Goal: Find specific page/section: Find specific page/section

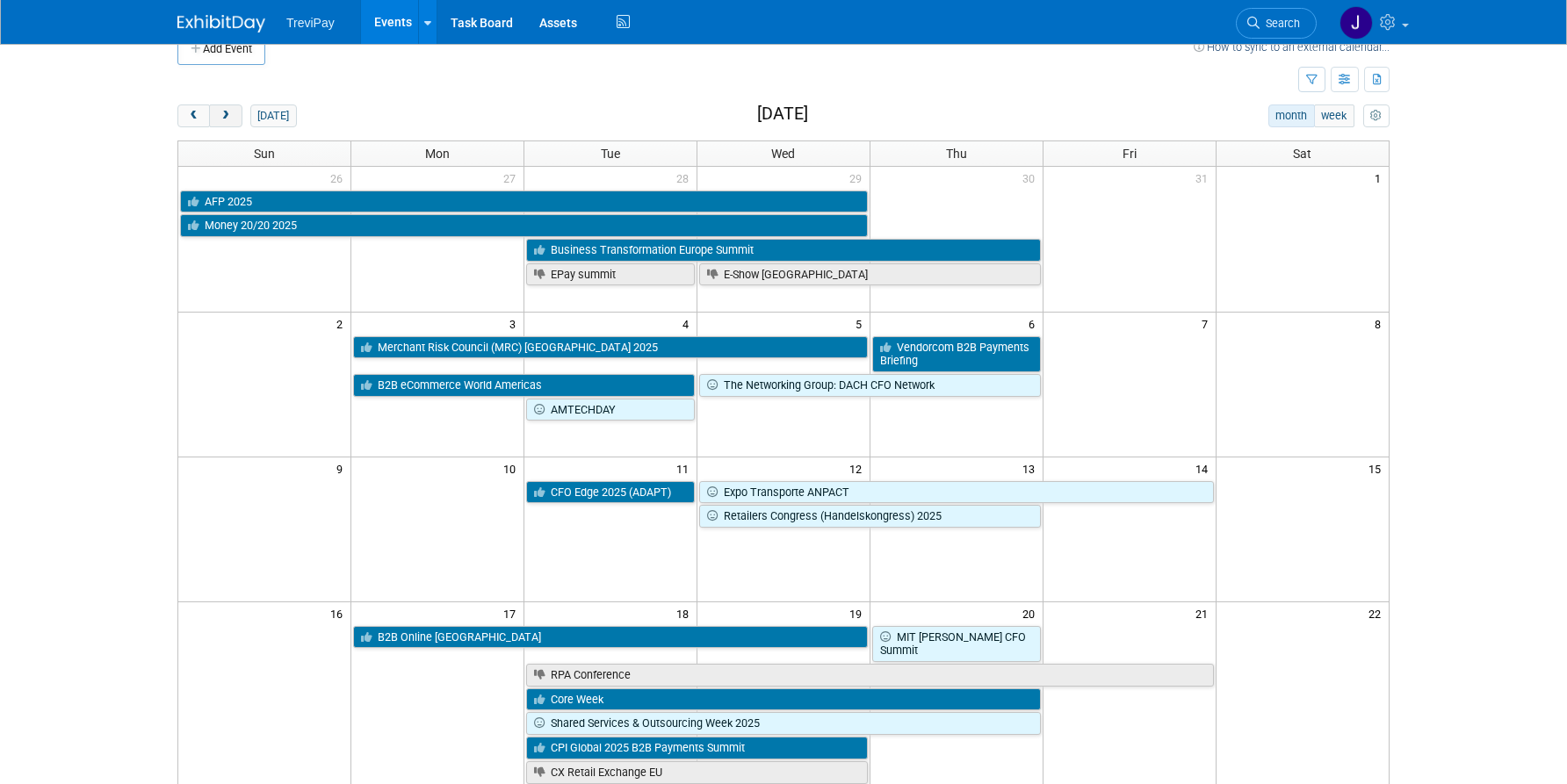
click at [237, 120] on button "next" at bounding box center [225, 115] width 33 height 23
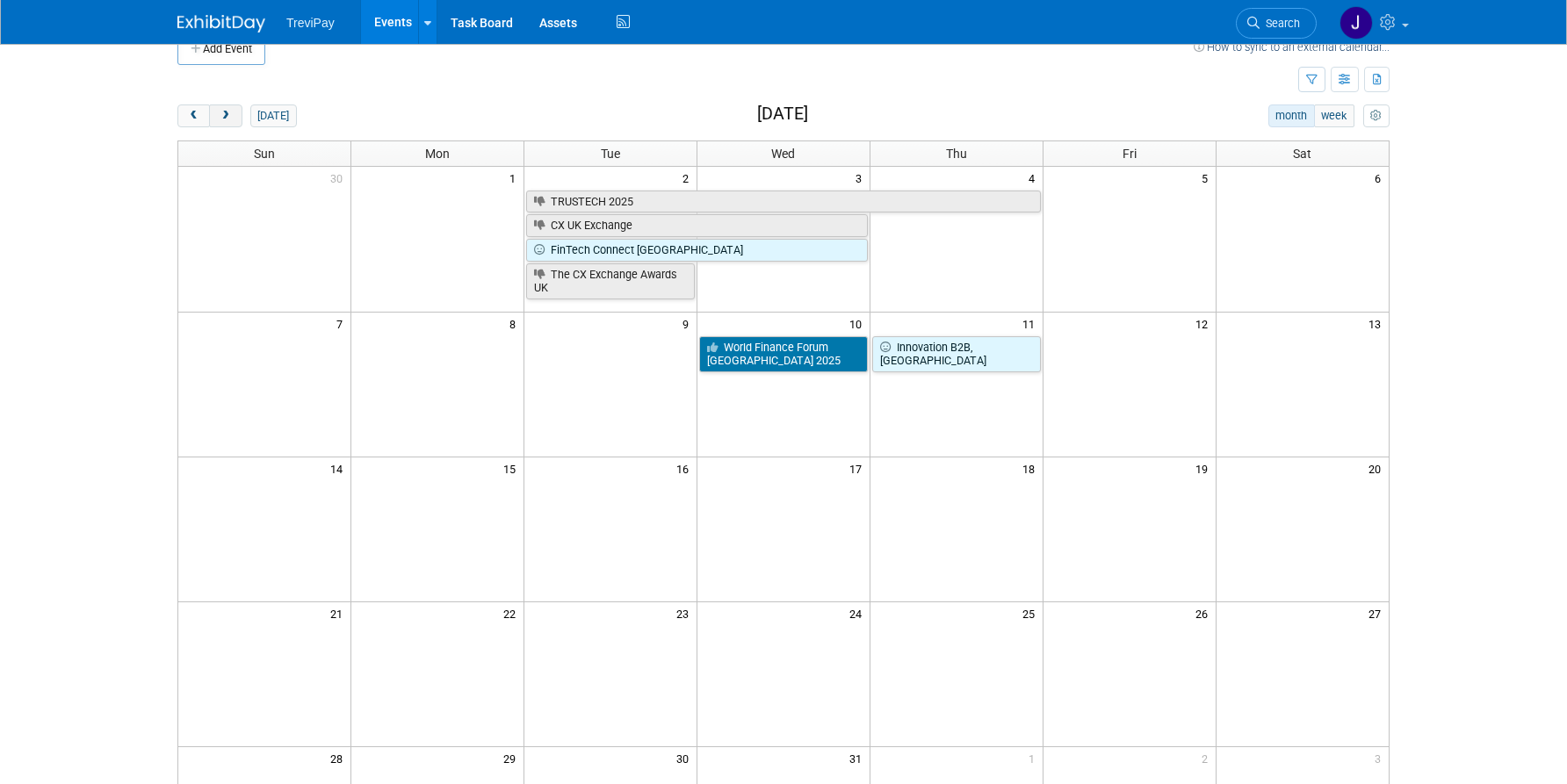
click at [228, 110] on span "next" at bounding box center [225, 116] width 13 height 12
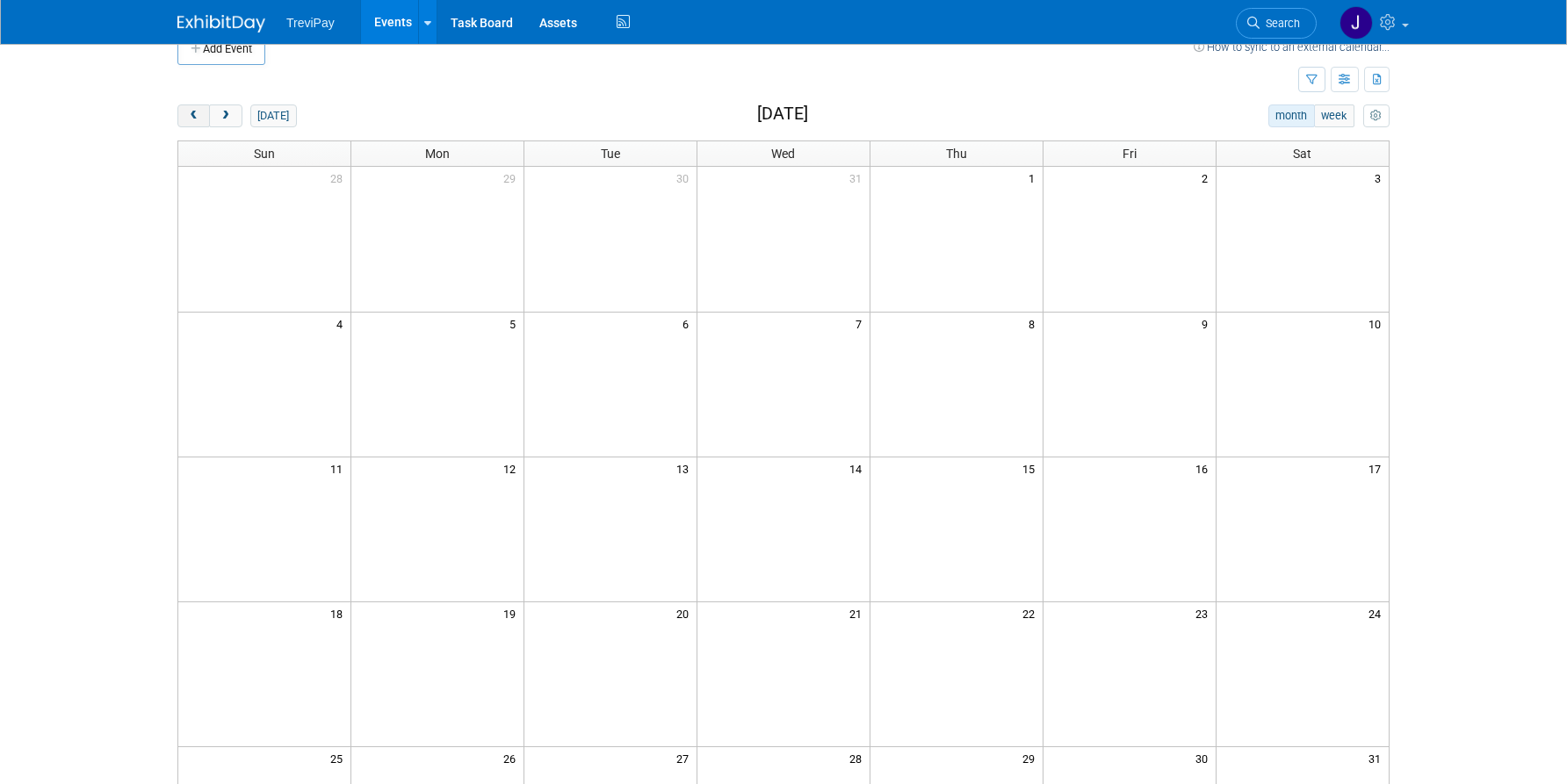
click at [200, 117] on button "prev" at bounding box center [193, 115] width 33 height 23
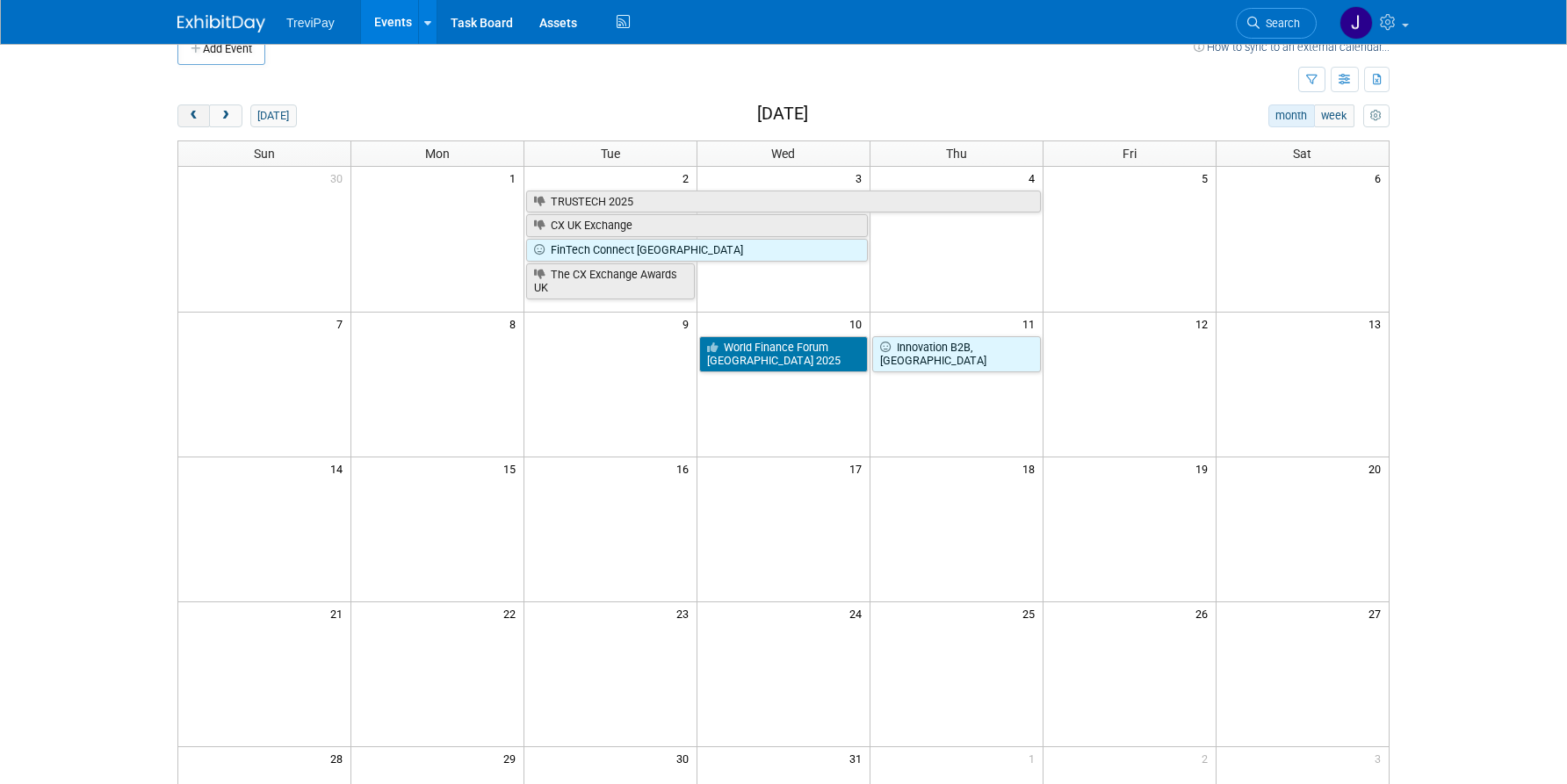
click at [198, 117] on span "prev" at bounding box center [193, 116] width 13 height 12
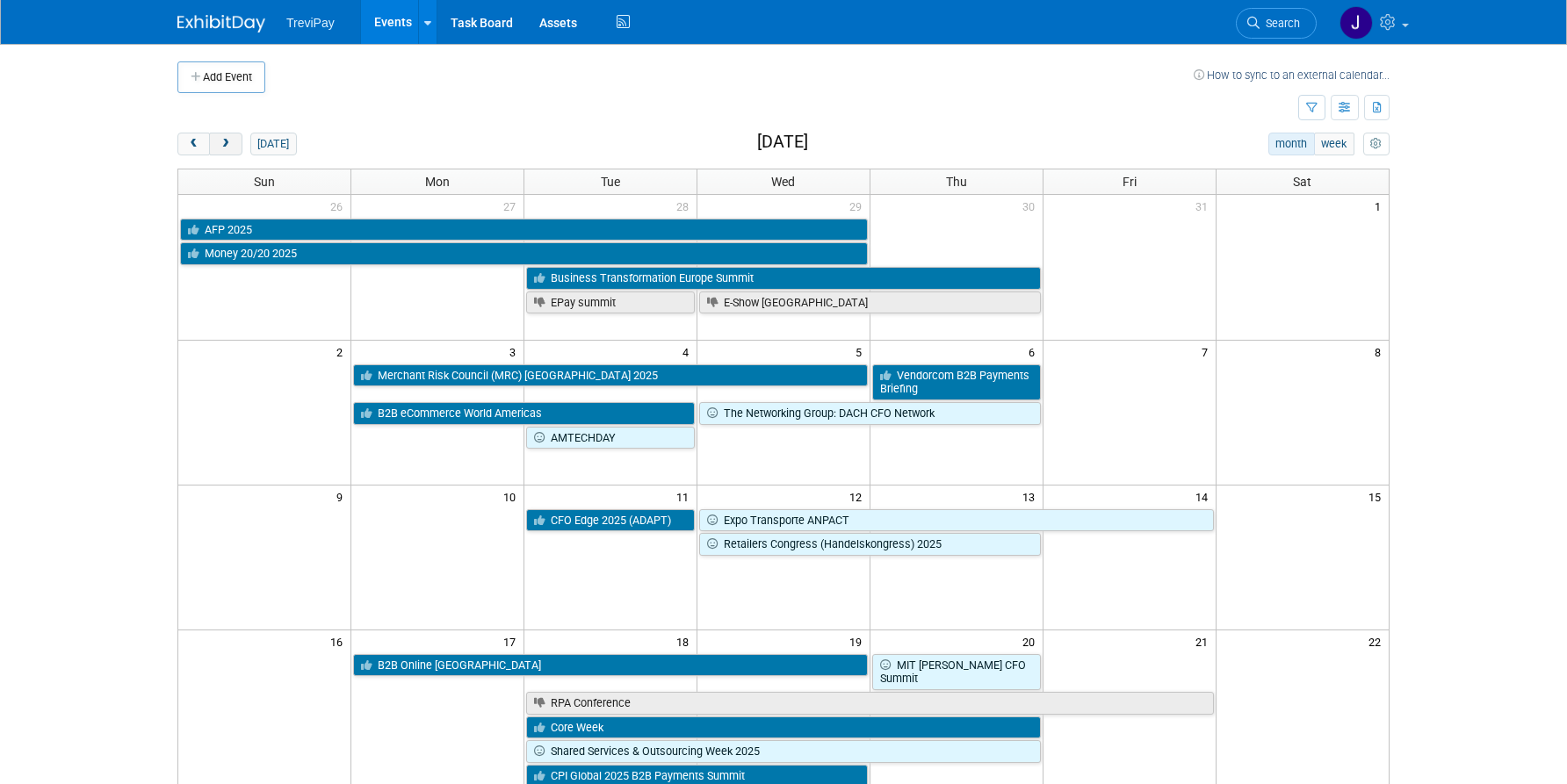
click at [225, 146] on span "next" at bounding box center [225, 145] width 13 height 12
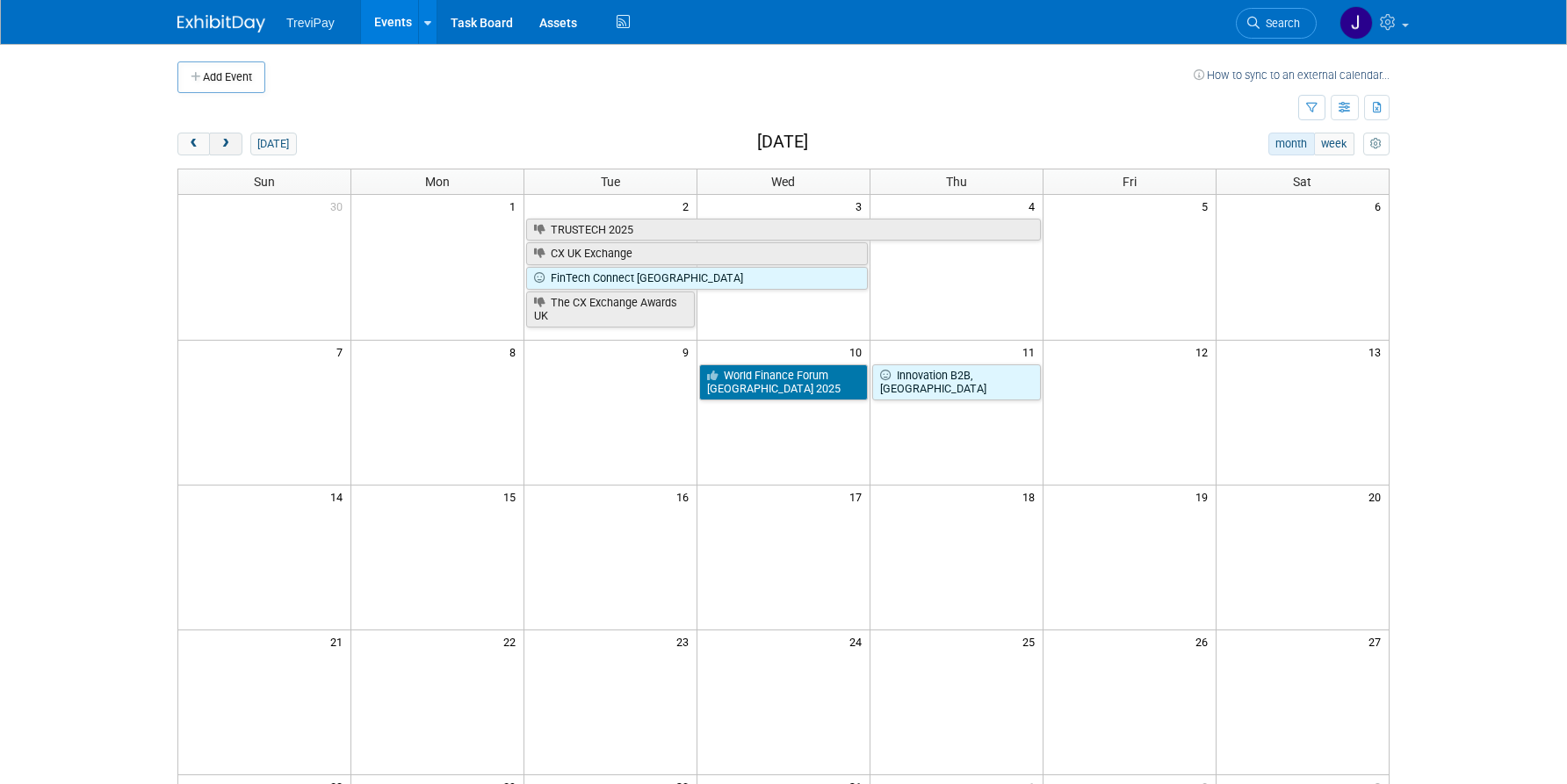
click at [225, 146] on span "next" at bounding box center [225, 145] width 13 height 12
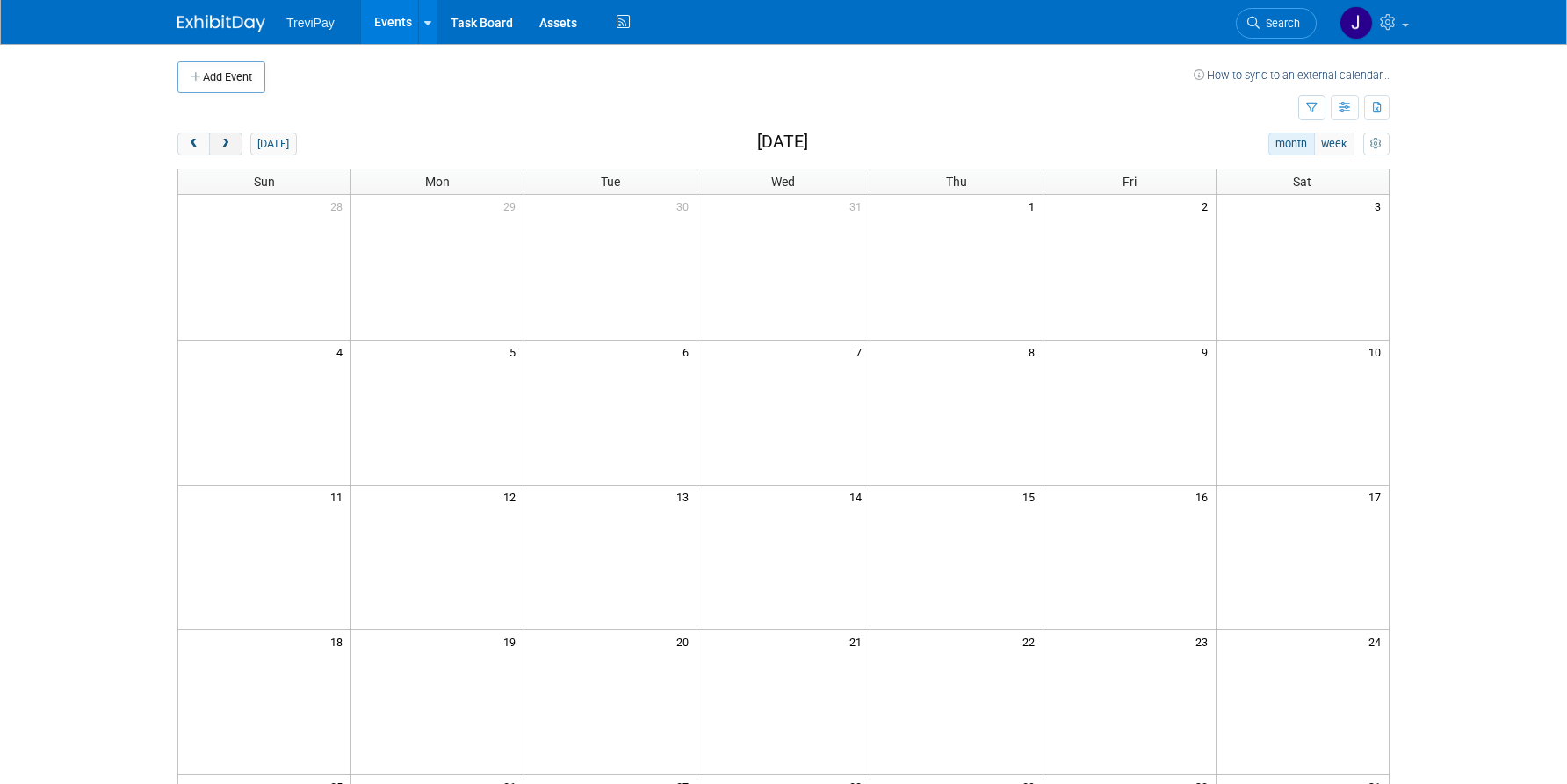
click at [225, 146] on span "next" at bounding box center [225, 145] width 13 height 12
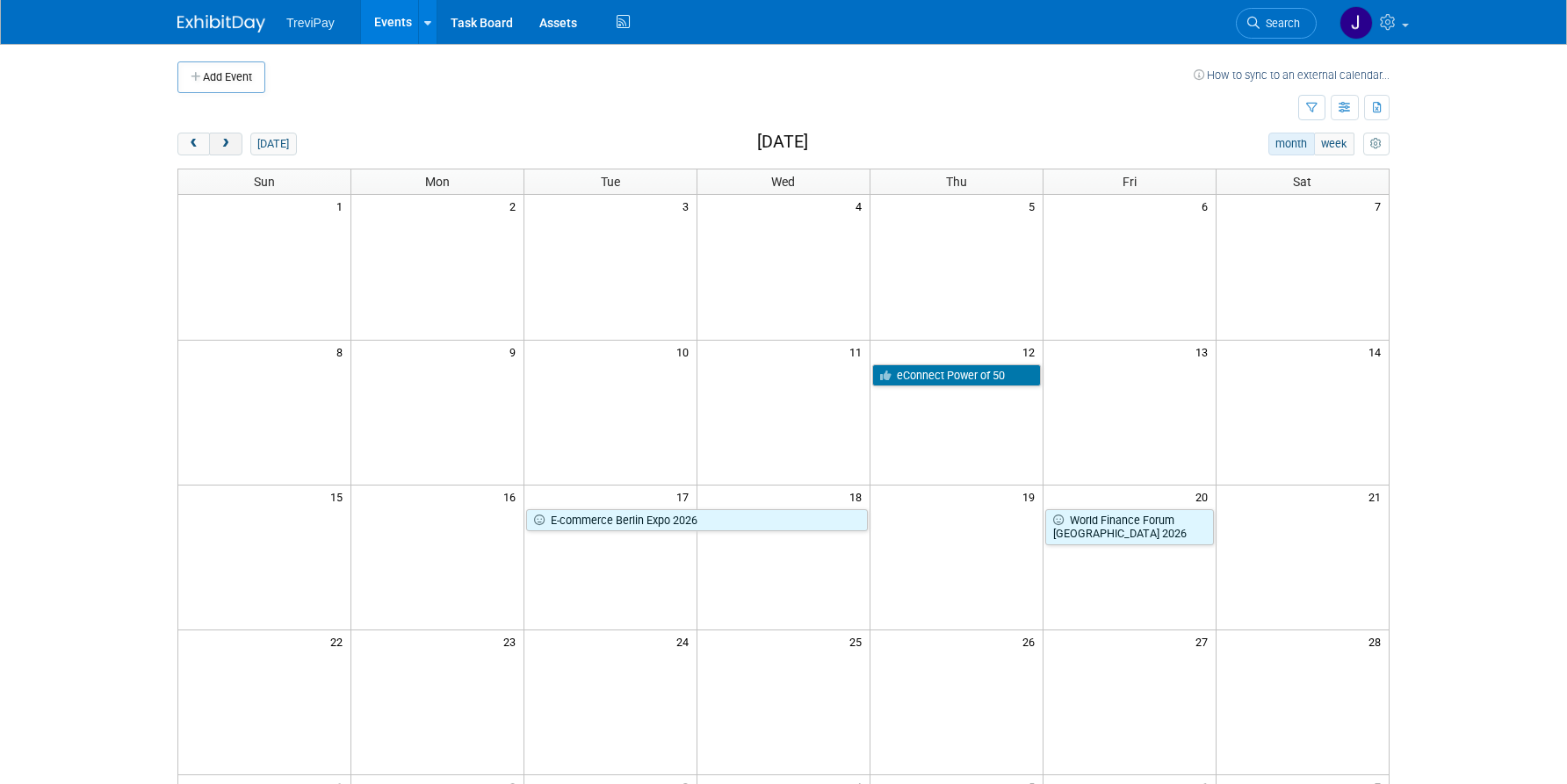
click at [225, 146] on span "next" at bounding box center [225, 145] width 13 height 12
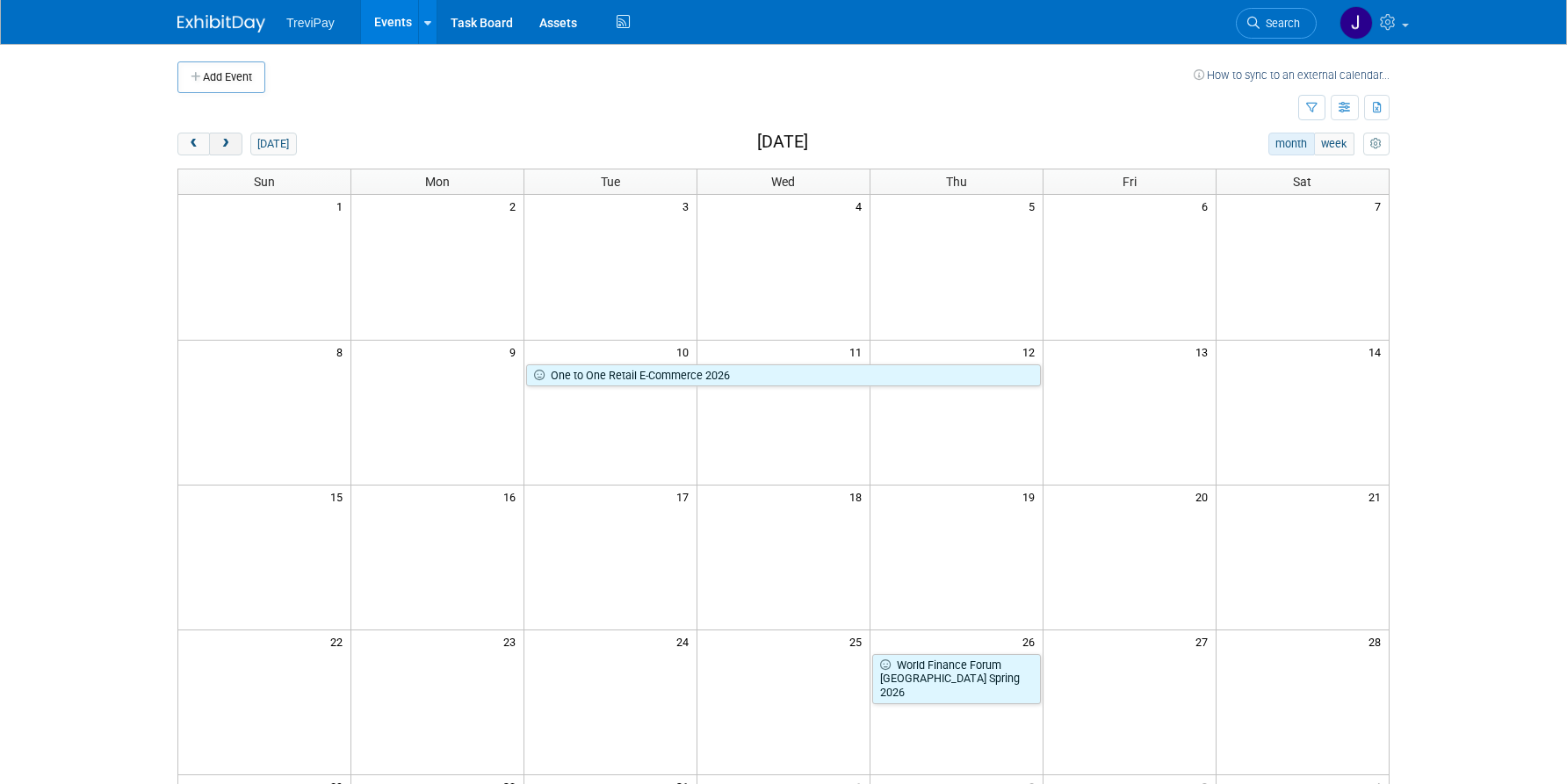
click at [225, 146] on span "next" at bounding box center [225, 145] width 13 height 12
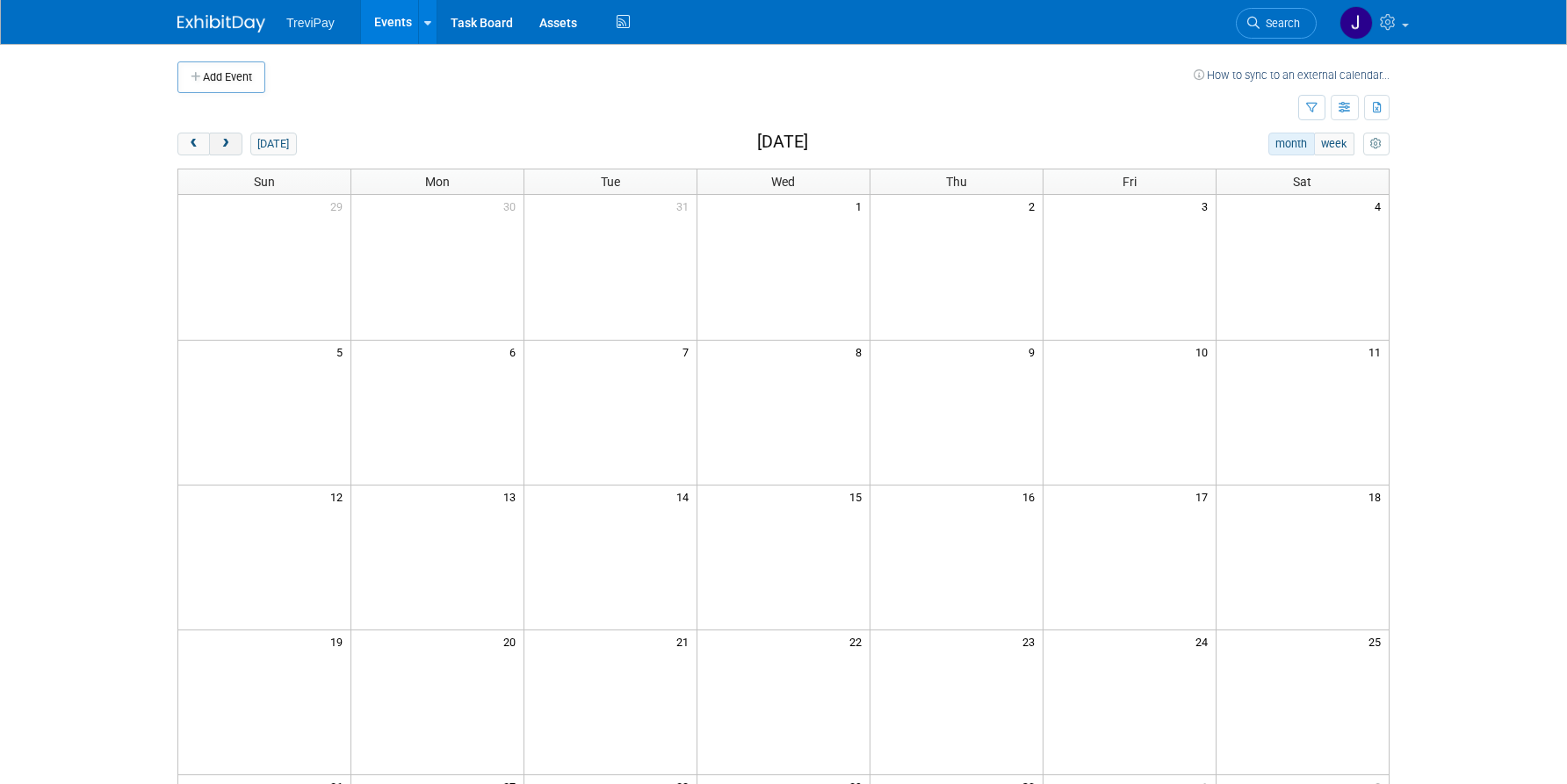
click at [225, 146] on span "next" at bounding box center [225, 145] width 13 height 12
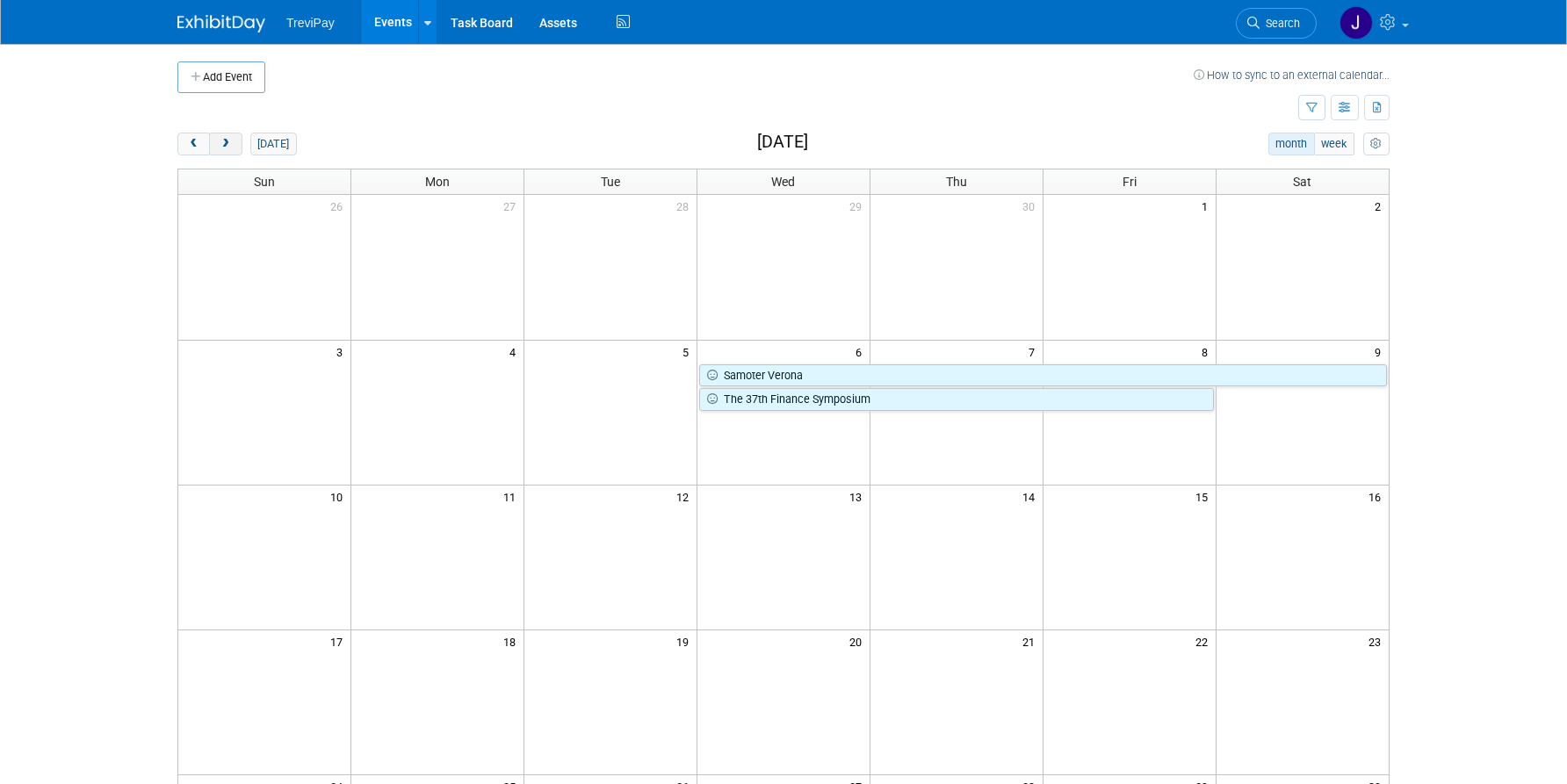
click at [225, 146] on span "next" at bounding box center [225, 145] width 13 height 12
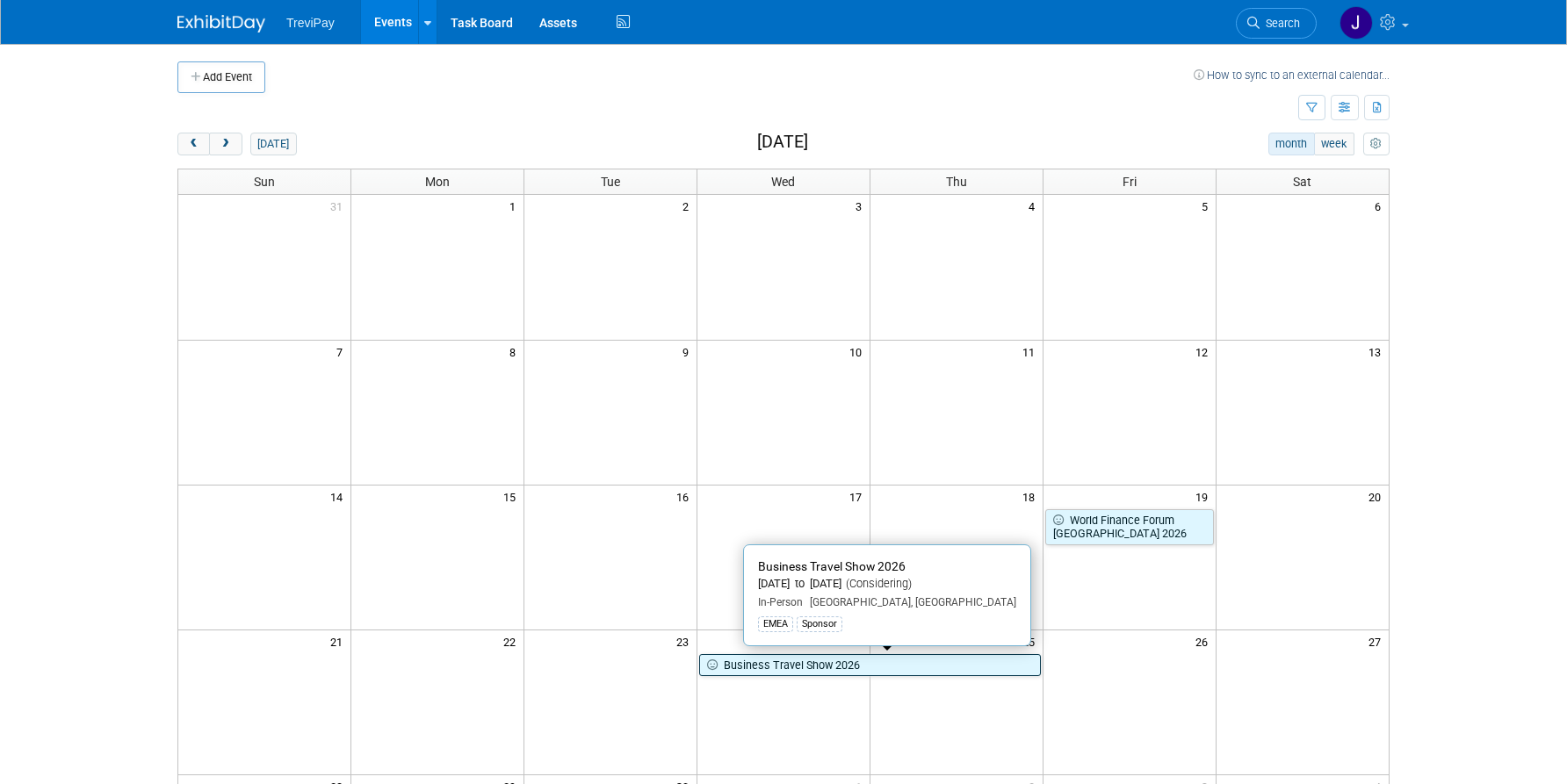
click at [789, 663] on link "Business Travel Show 2026" at bounding box center [870, 665] width 341 height 23
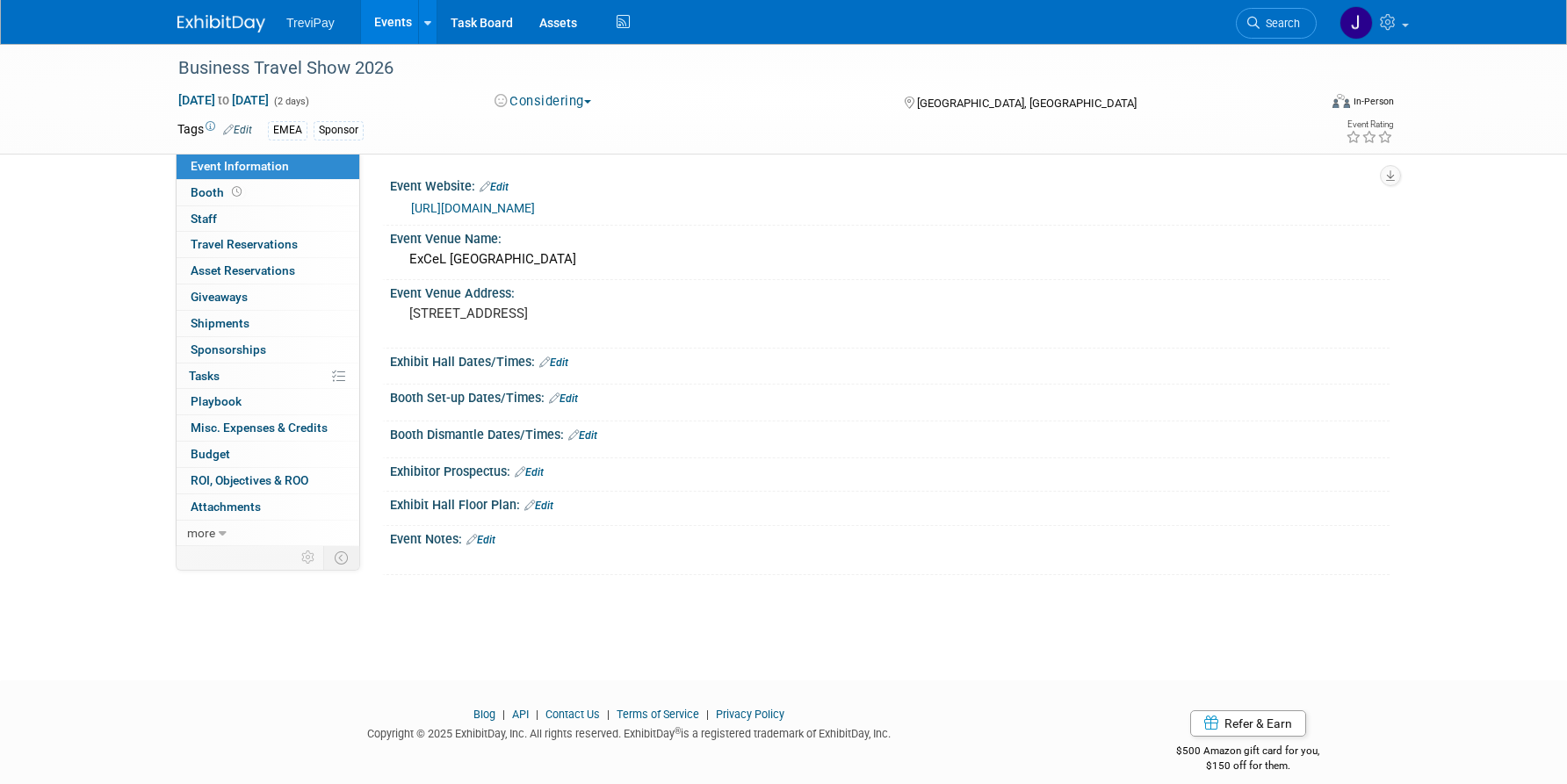
click at [233, 27] on img at bounding box center [221, 24] width 88 height 18
